Goal: Task Accomplishment & Management: Use online tool/utility

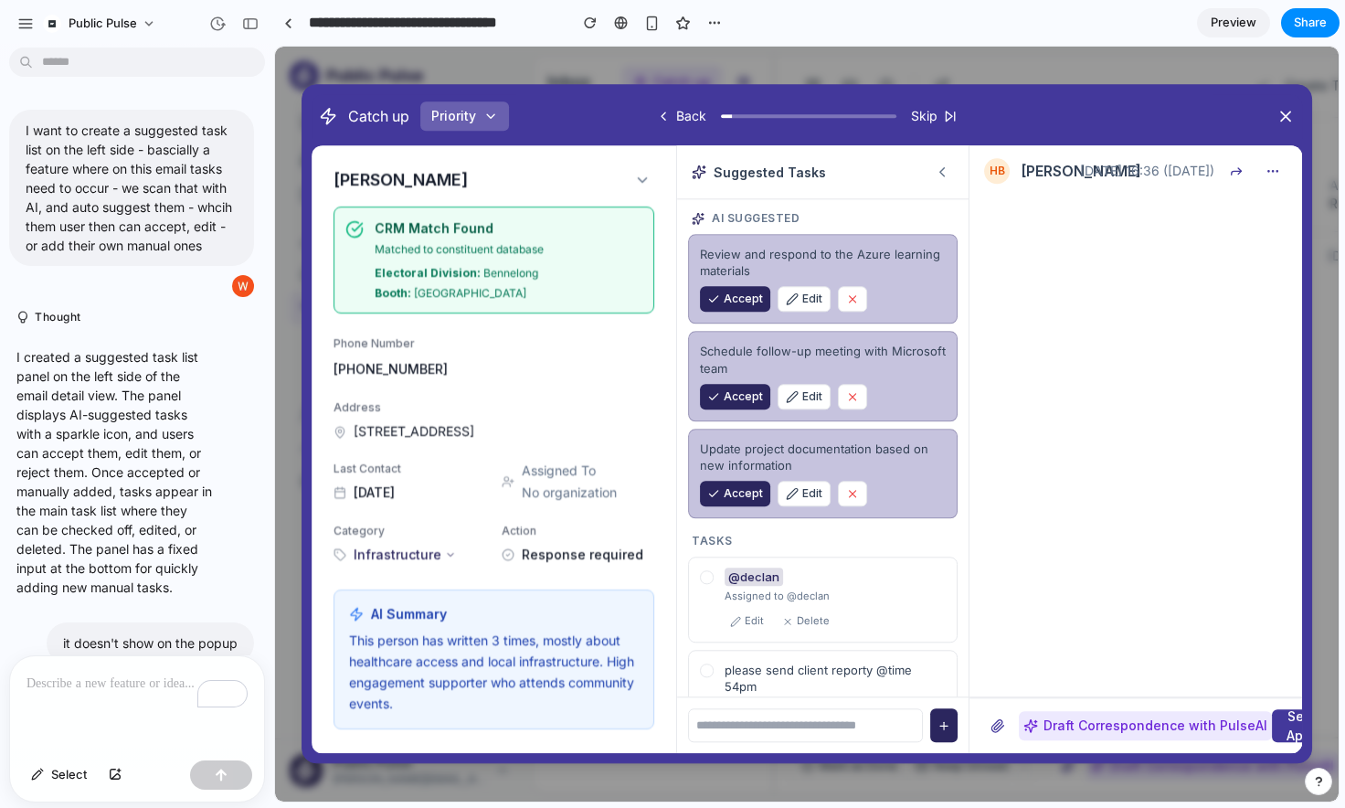
scroll to position [6740, 0]
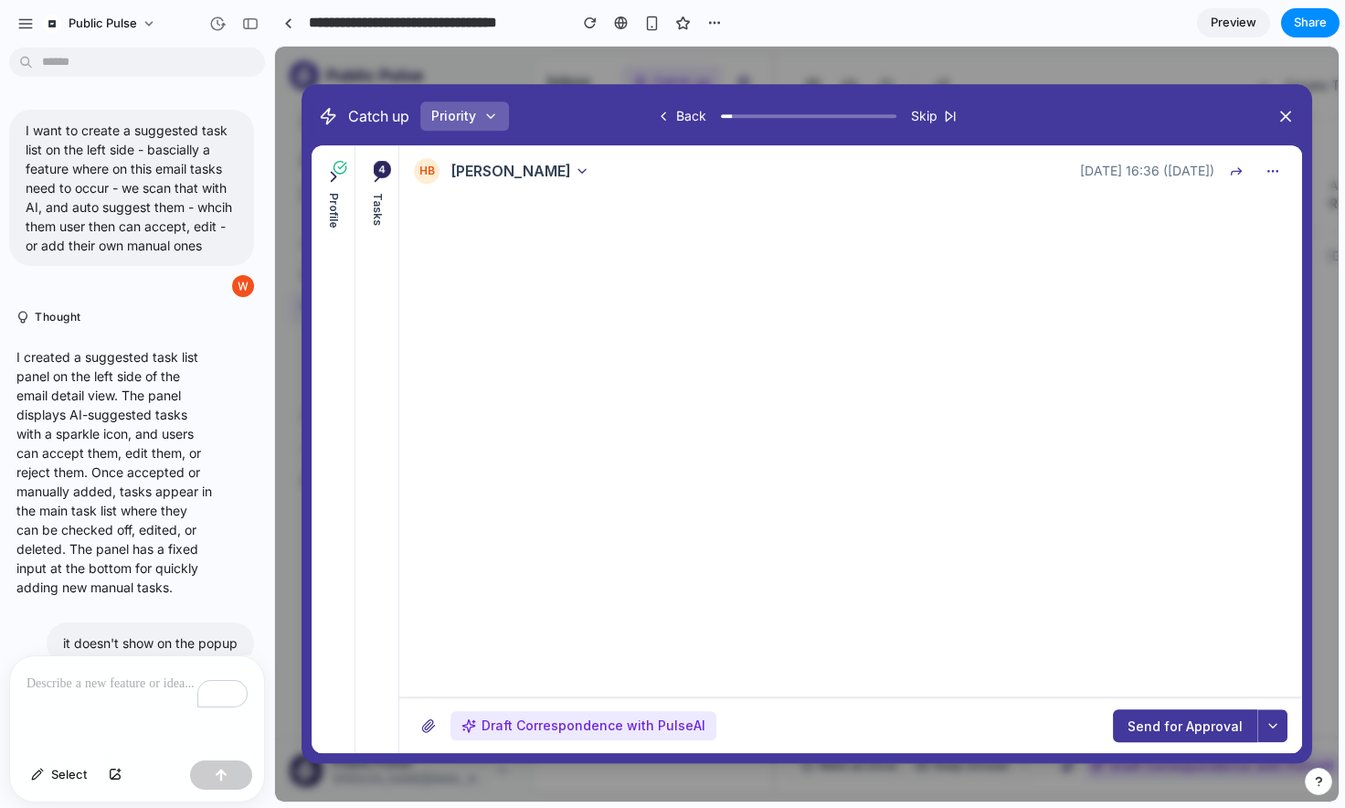
scroll to position [6404, 0]
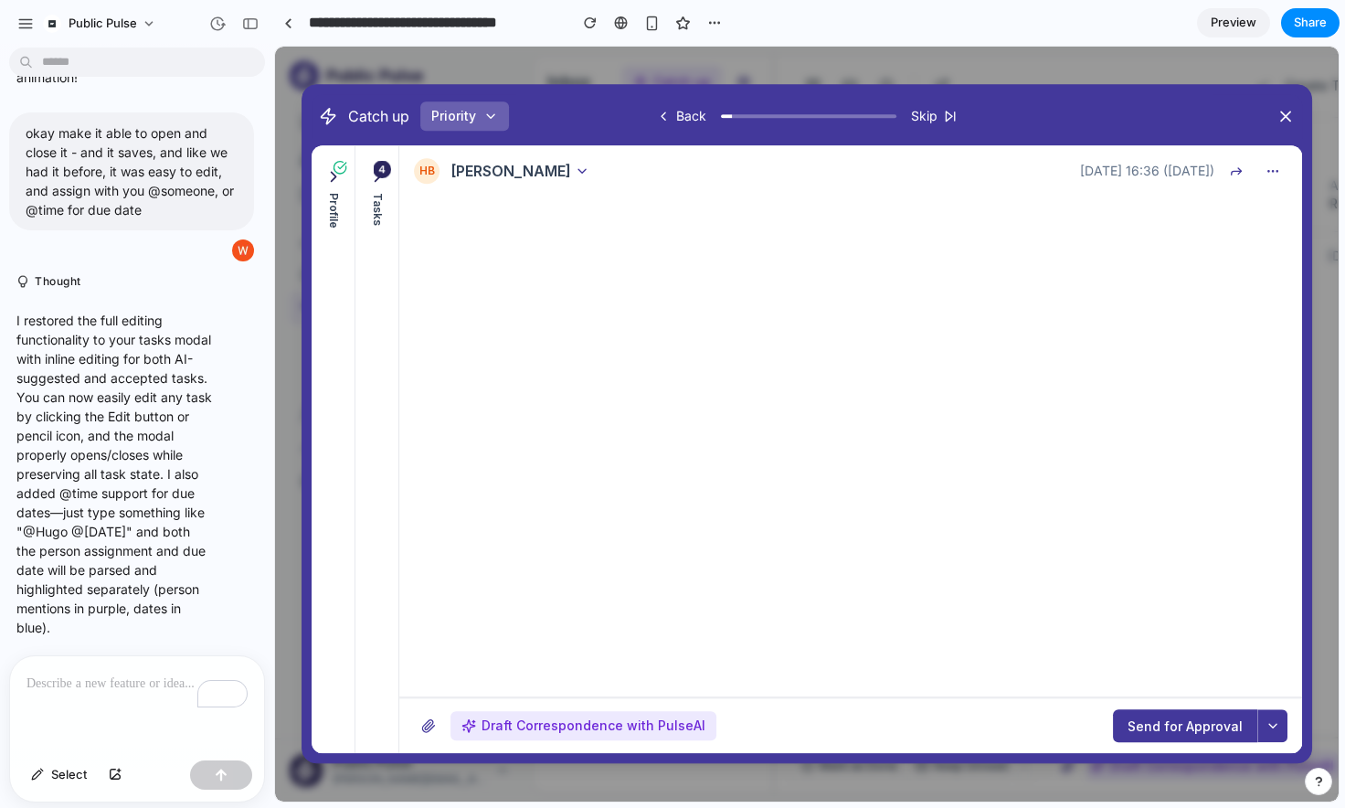
click at [333, 172] on icon at bounding box center [340, 167] width 15 height 15
click at [329, 180] on icon at bounding box center [333, 176] width 18 height 18
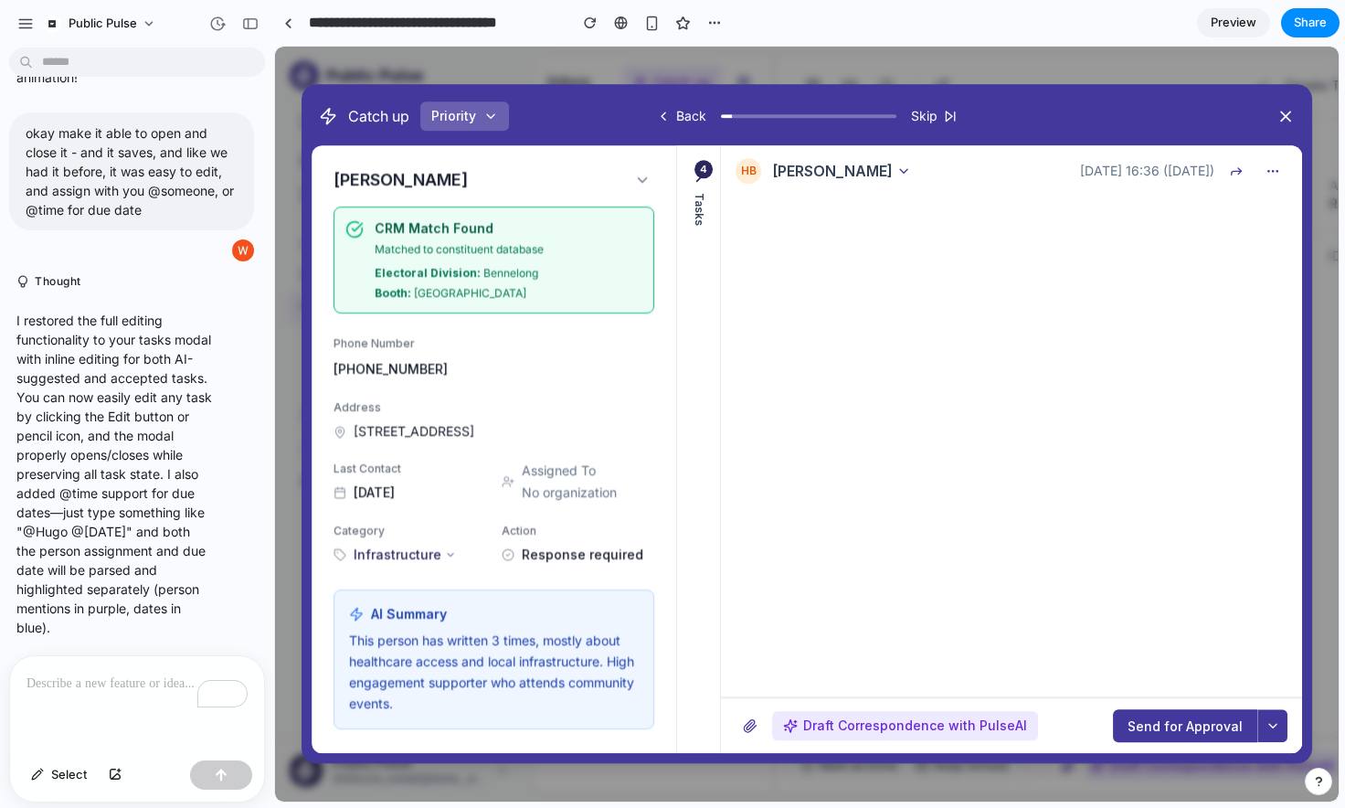
click at [701, 175] on div "4" at bounding box center [704, 169] width 18 height 18
click at [701, 184] on icon at bounding box center [699, 176] width 18 height 18
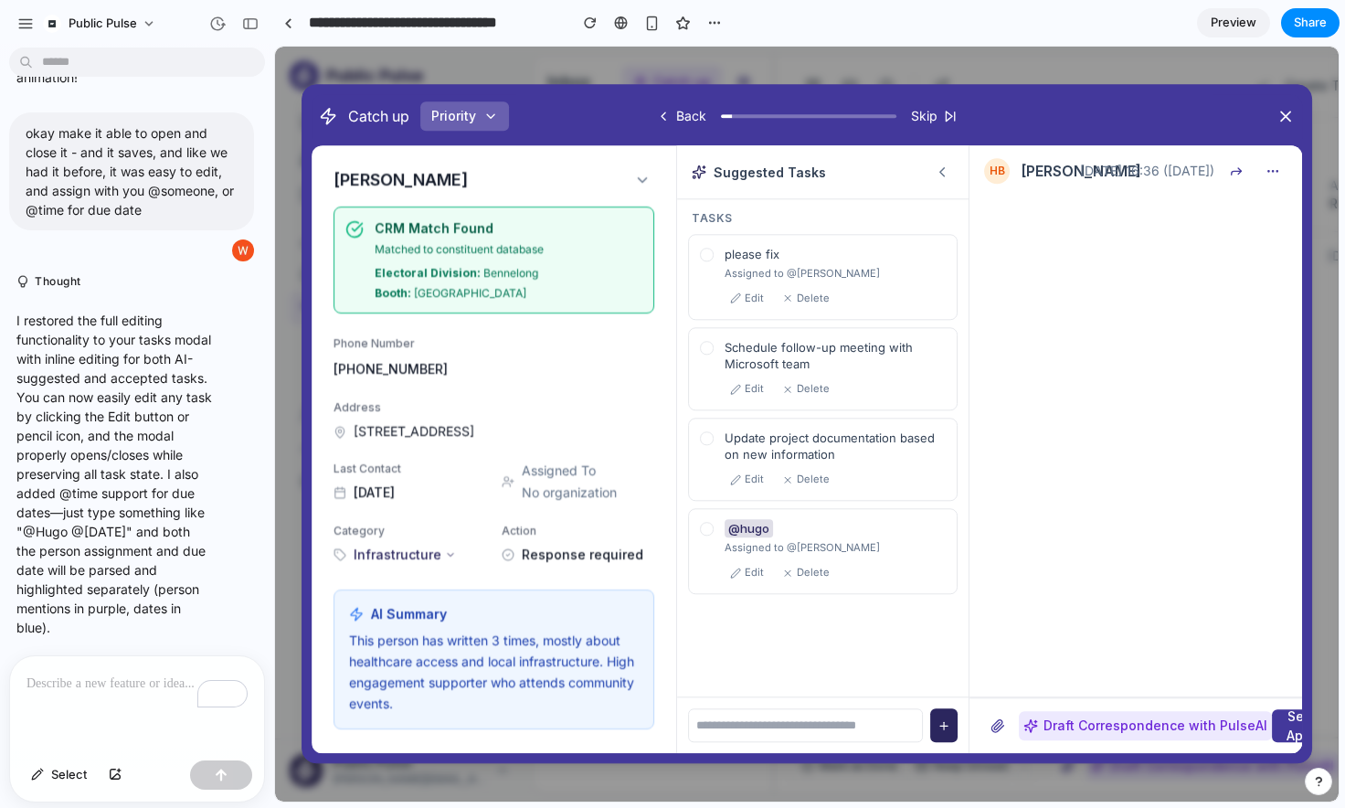
click at [773, 715] on input "text" at bounding box center [805, 725] width 235 height 35
type input "**********"
